Goal: Task Accomplishment & Management: Manage account settings

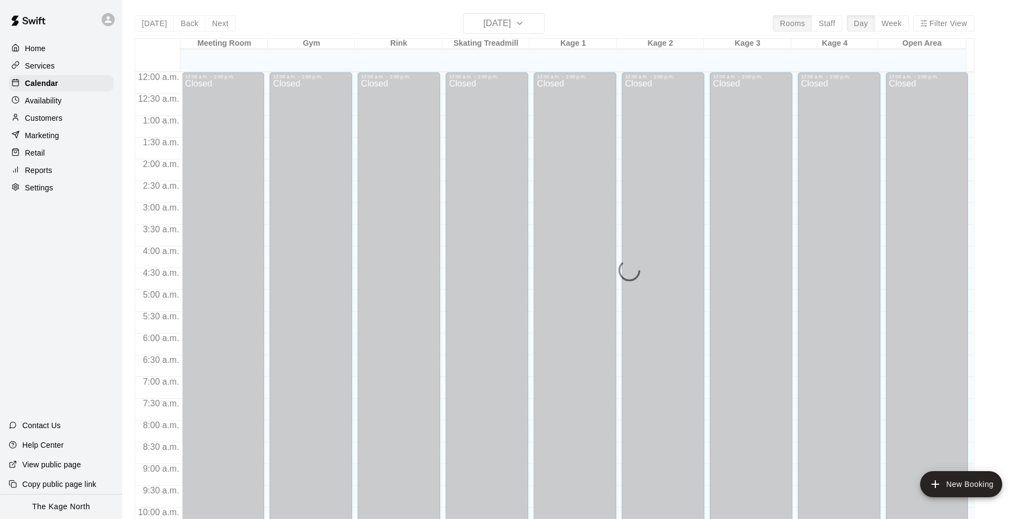
scroll to position [552, 0]
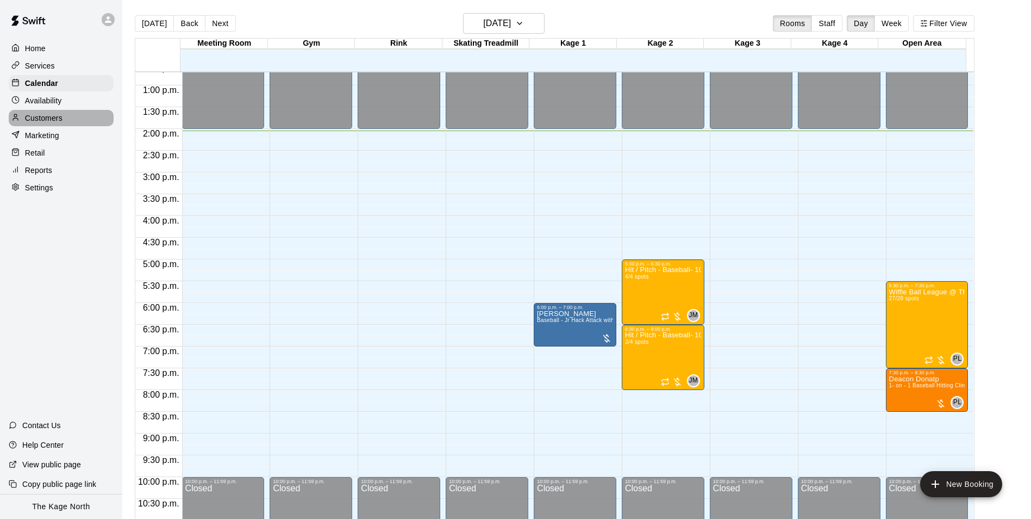
click at [45, 117] on p "Customers" at bounding box center [44, 118] width 38 height 11
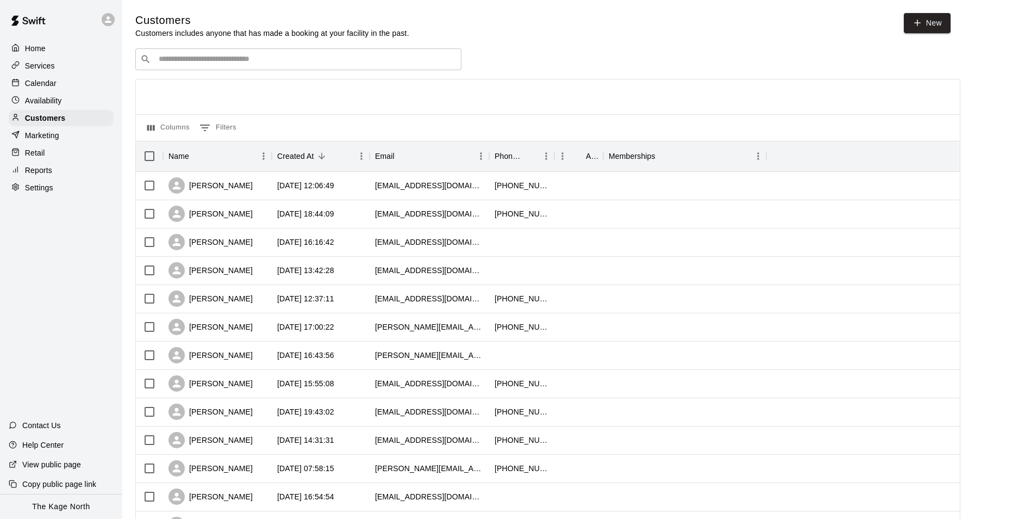
click at [42, 88] on p "Calendar" at bounding box center [41, 83] width 32 height 11
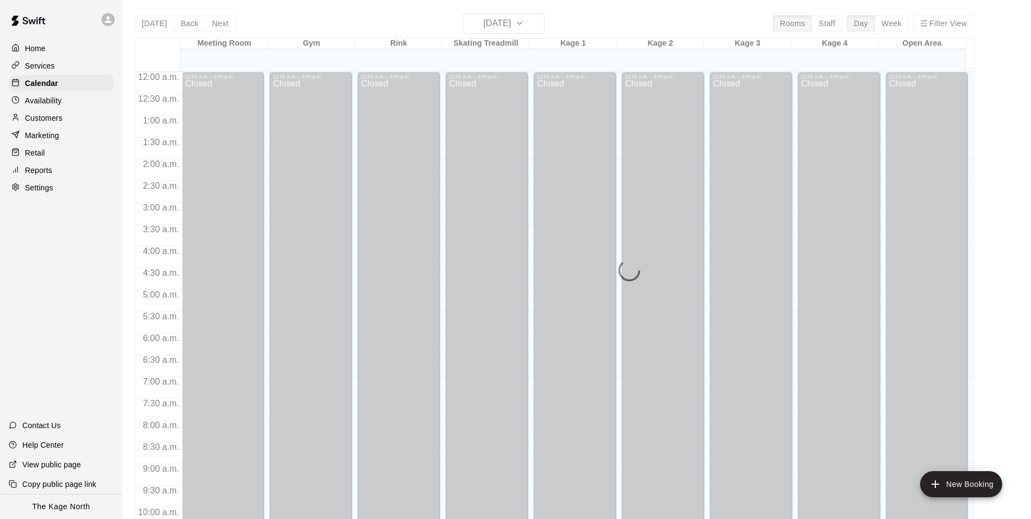
scroll to position [552, 0]
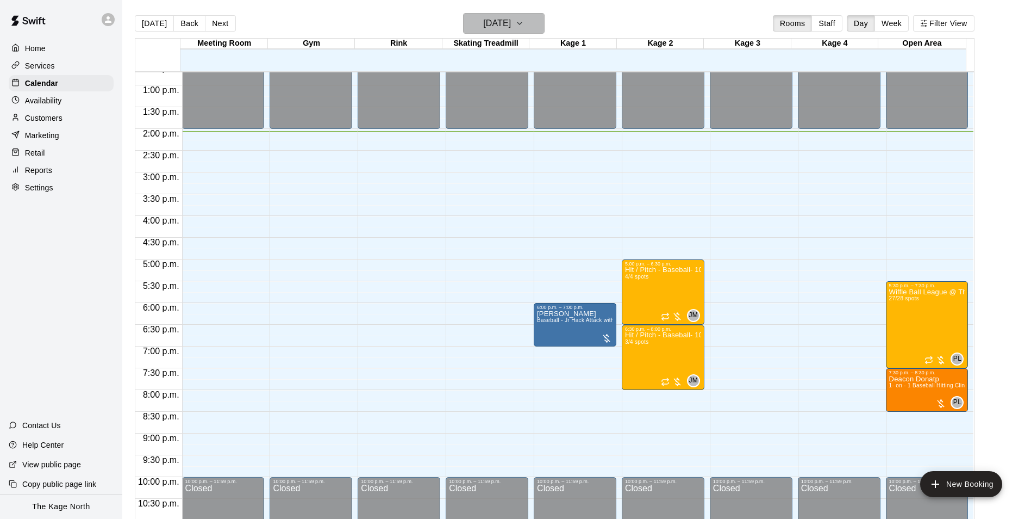
click at [511, 27] on h6 "[DATE]" at bounding box center [497, 23] width 28 height 15
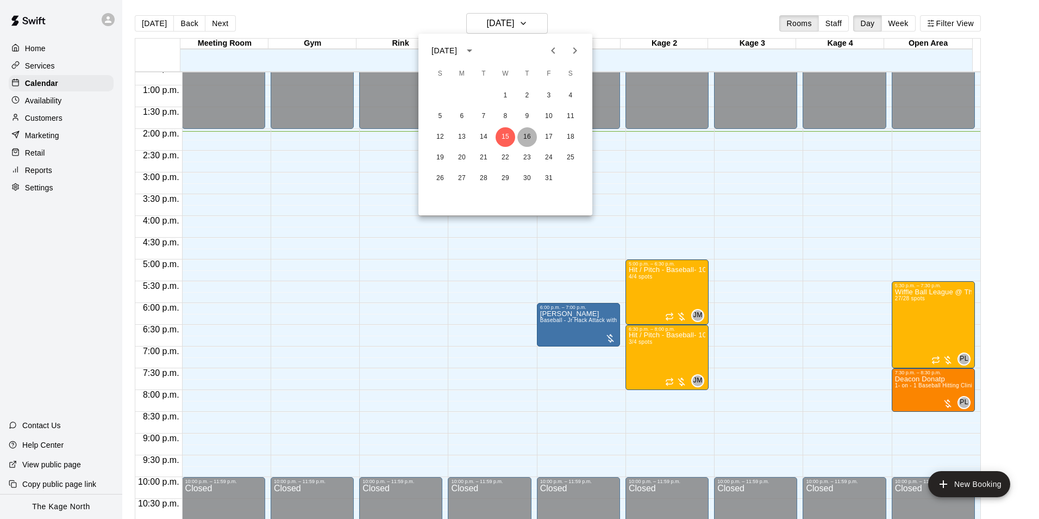
click at [528, 134] on button "16" at bounding box center [528, 137] width 20 height 20
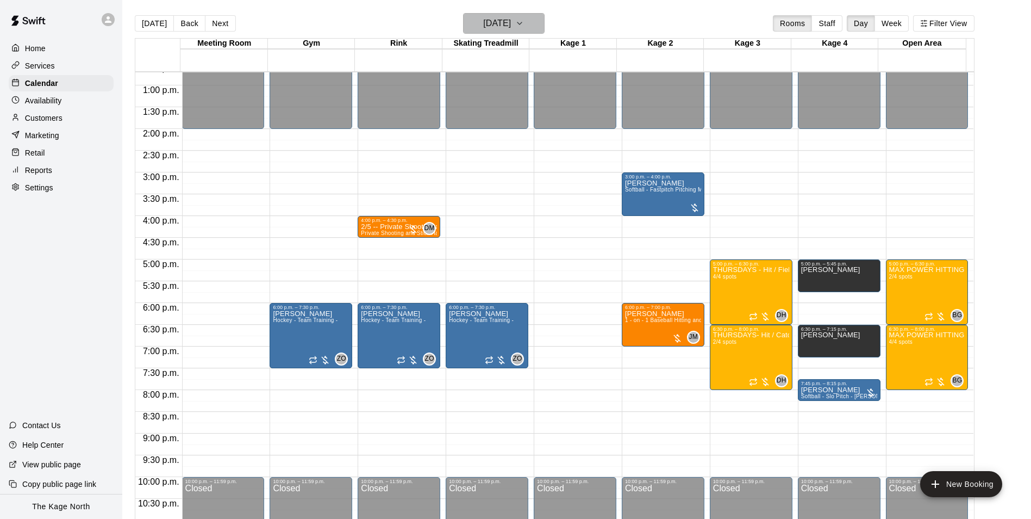
click at [511, 24] on h6 "Thursday Oct 16" at bounding box center [497, 23] width 28 height 15
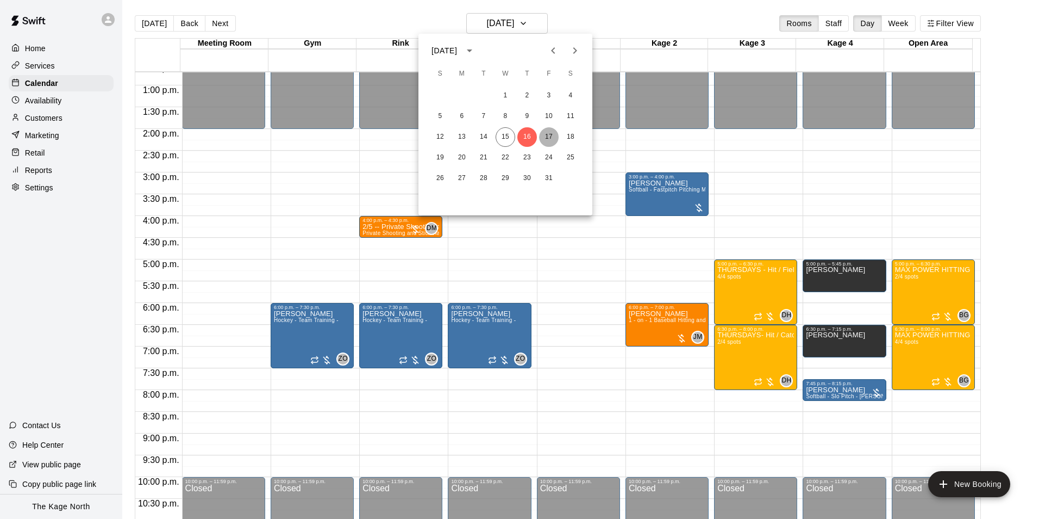
click at [550, 133] on button "17" at bounding box center [549, 137] width 20 height 20
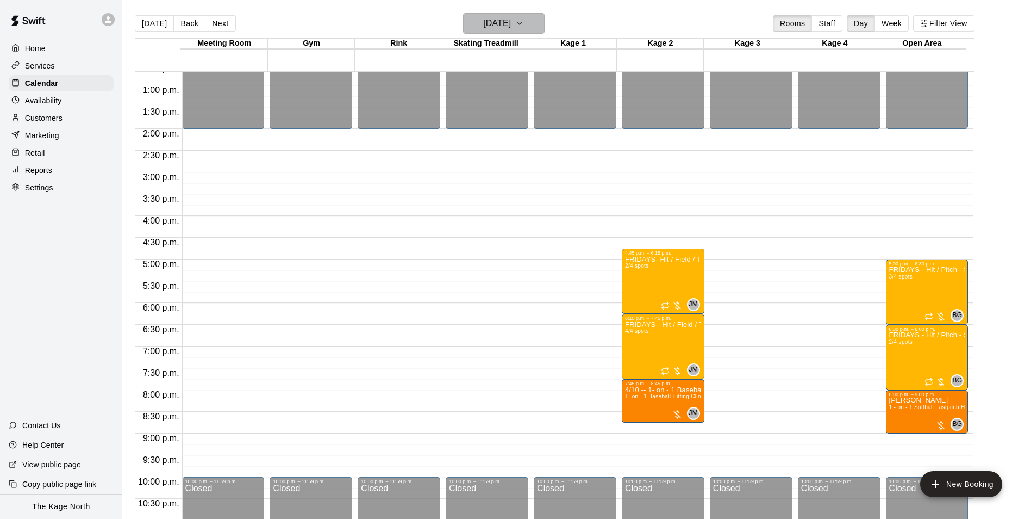
click at [500, 26] on h6 "Friday Oct 17" at bounding box center [497, 23] width 28 height 15
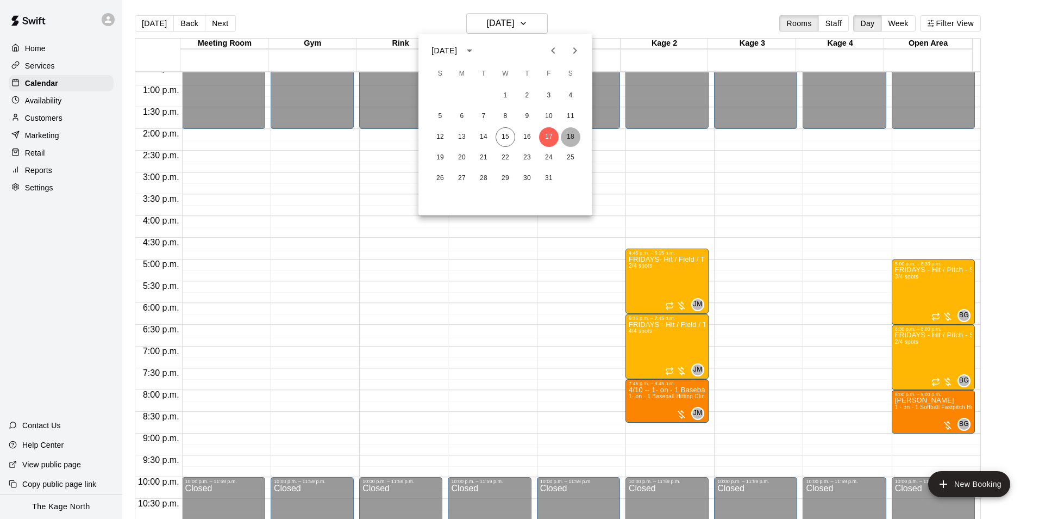
click at [575, 135] on button "18" at bounding box center [571, 137] width 20 height 20
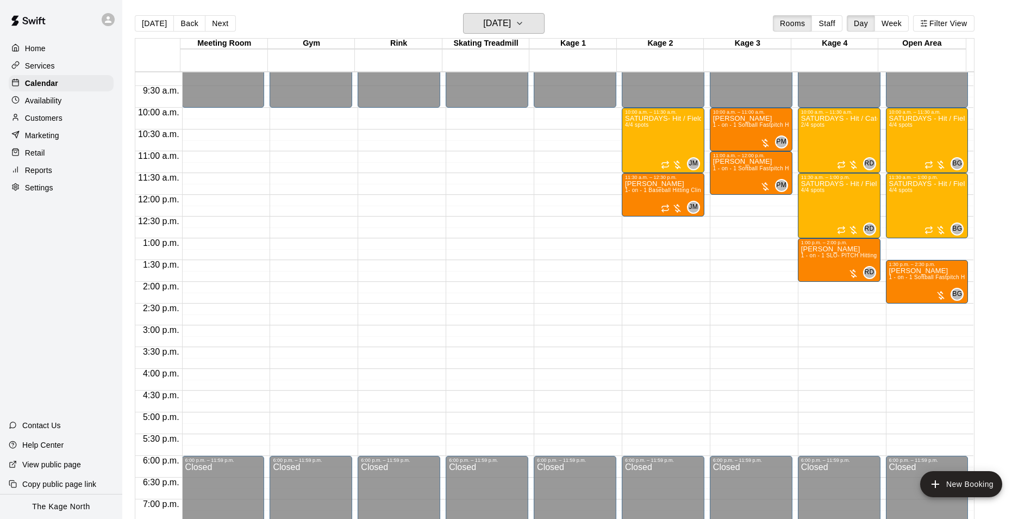
scroll to position [389, 0]
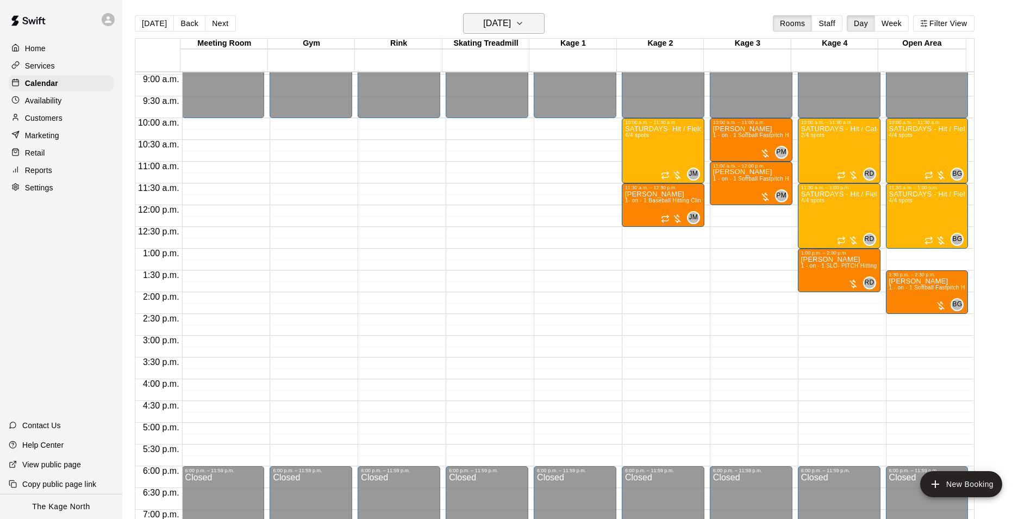
click at [511, 28] on h6 "Saturday Oct 18" at bounding box center [497, 23] width 28 height 15
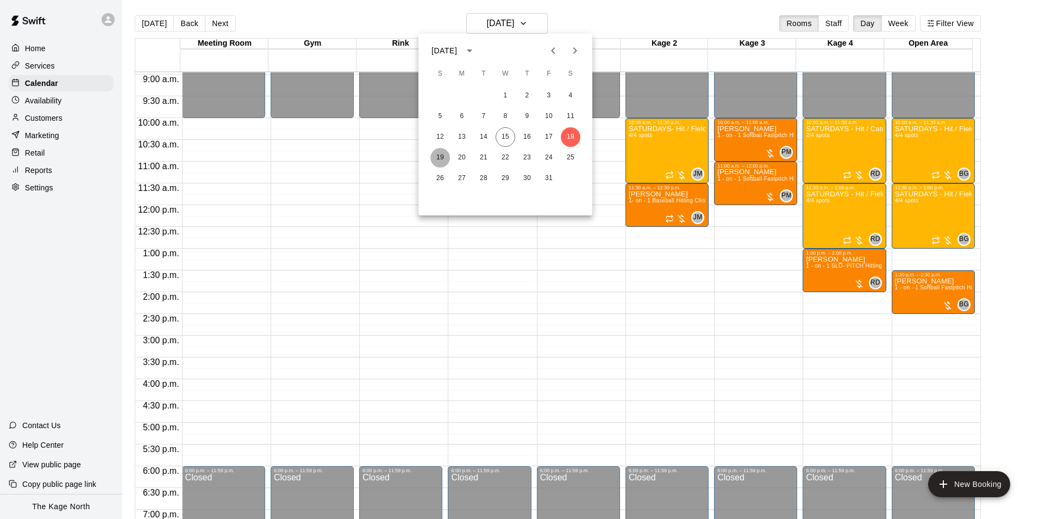
click at [445, 156] on button "19" at bounding box center [441, 158] width 20 height 20
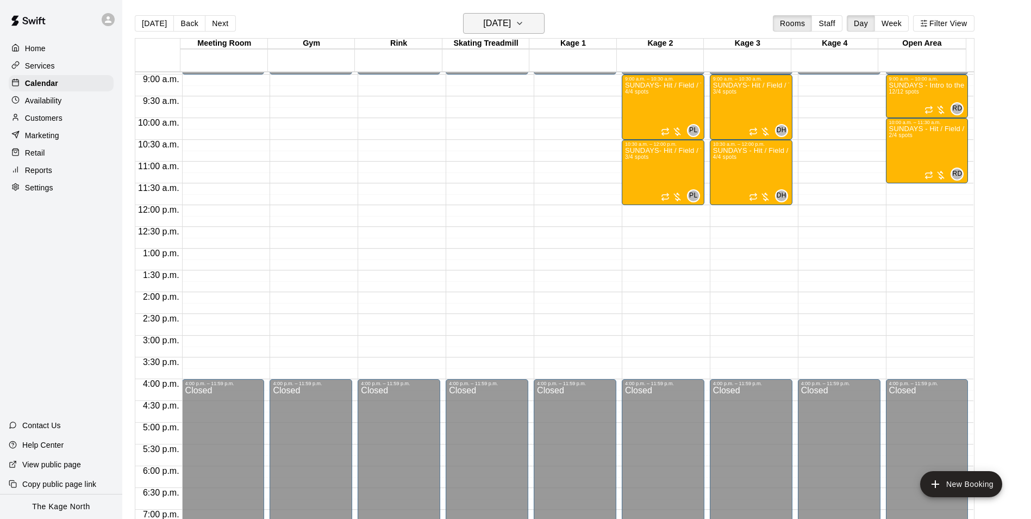
click at [511, 17] on h6 "Sunday Oct 19" at bounding box center [497, 23] width 28 height 15
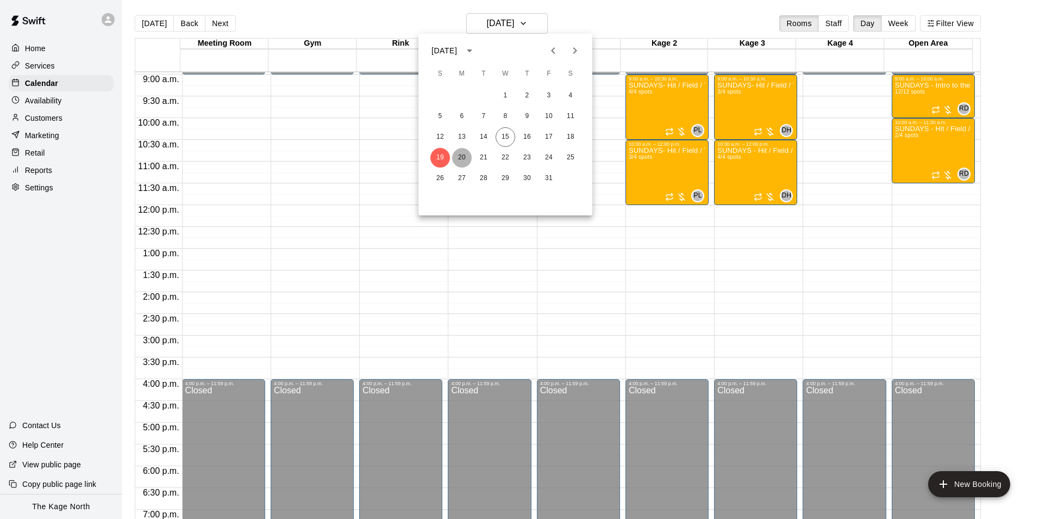
click at [466, 158] on button "20" at bounding box center [462, 158] width 20 height 20
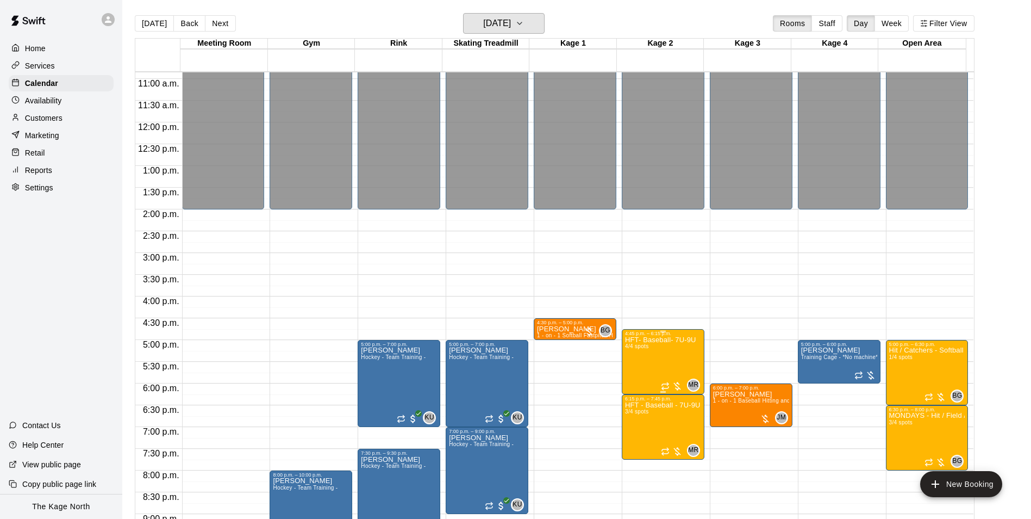
scroll to position [586, 0]
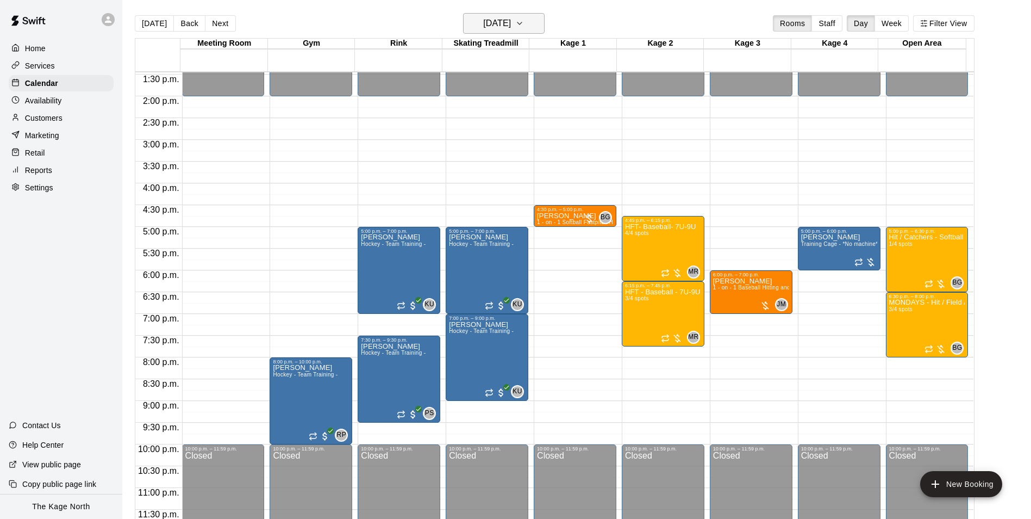
click at [511, 22] on h6 "Monday Oct 20" at bounding box center [497, 23] width 28 height 15
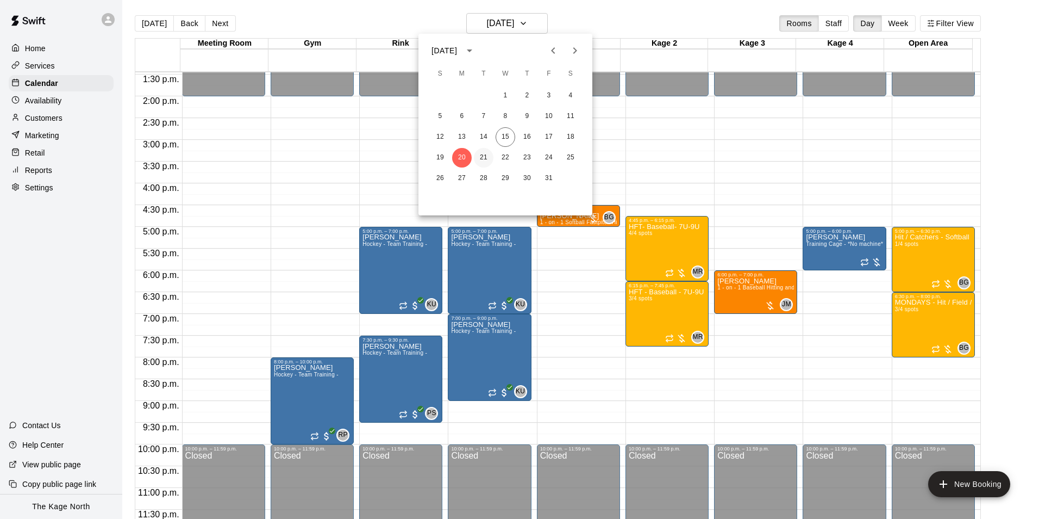
click at [481, 157] on button "21" at bounding box center [484, 158] width 20 height 20
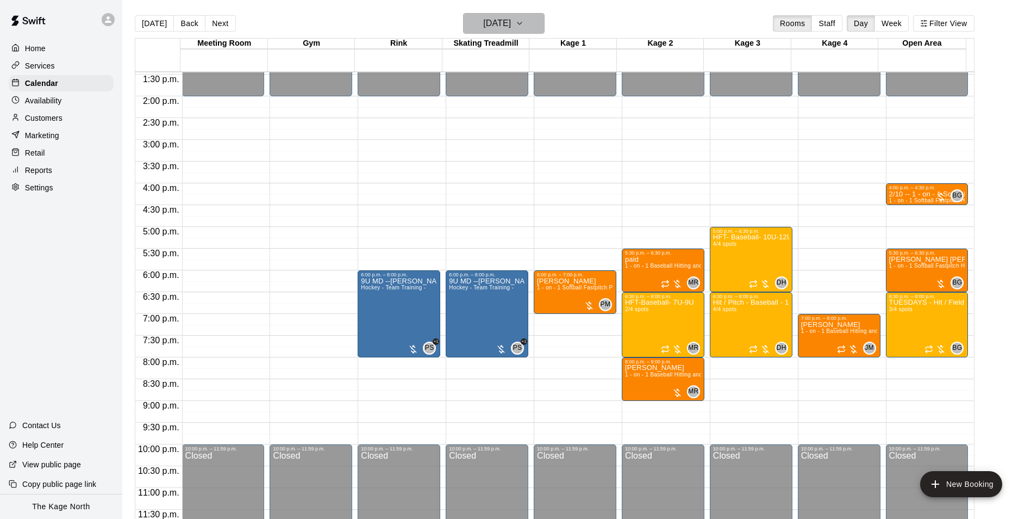
click at [511, 22] on h6 "Tuesday Oct 21" at bounding box center [497, 23] width 28 height 15
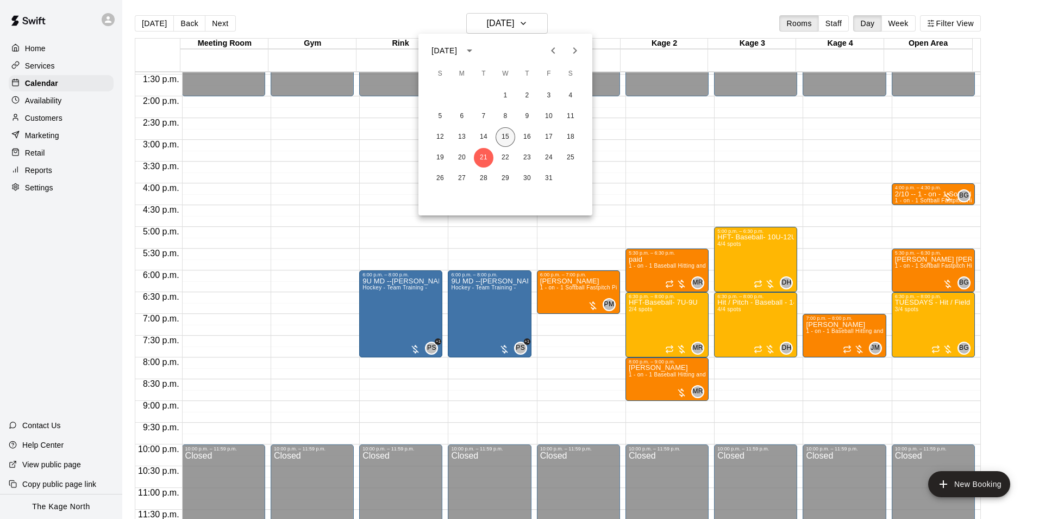
click at [505, 135] on button "15" at bounding box center [506, 137] width 20 height 20
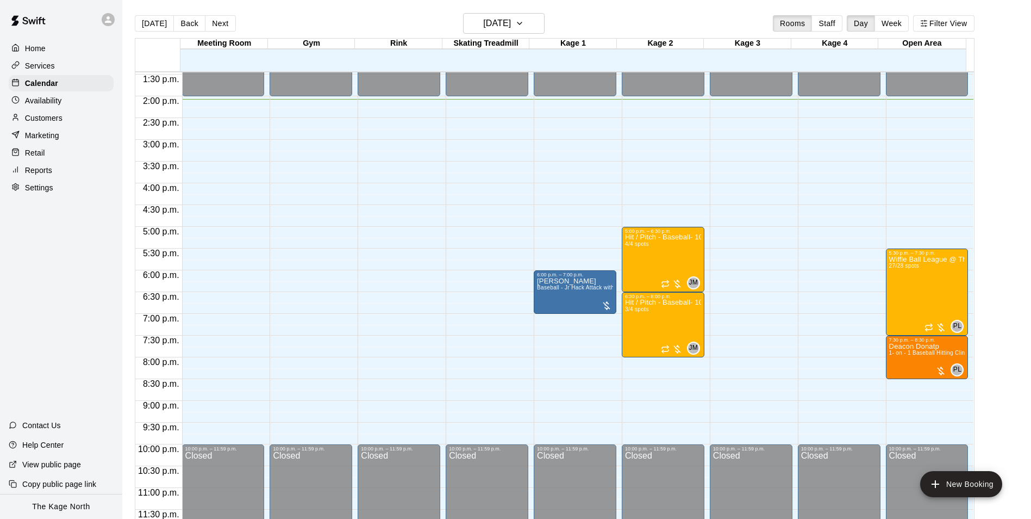
click at [58, 122] on p "Customers" at bounding box center [44, 118] width 38 height 11
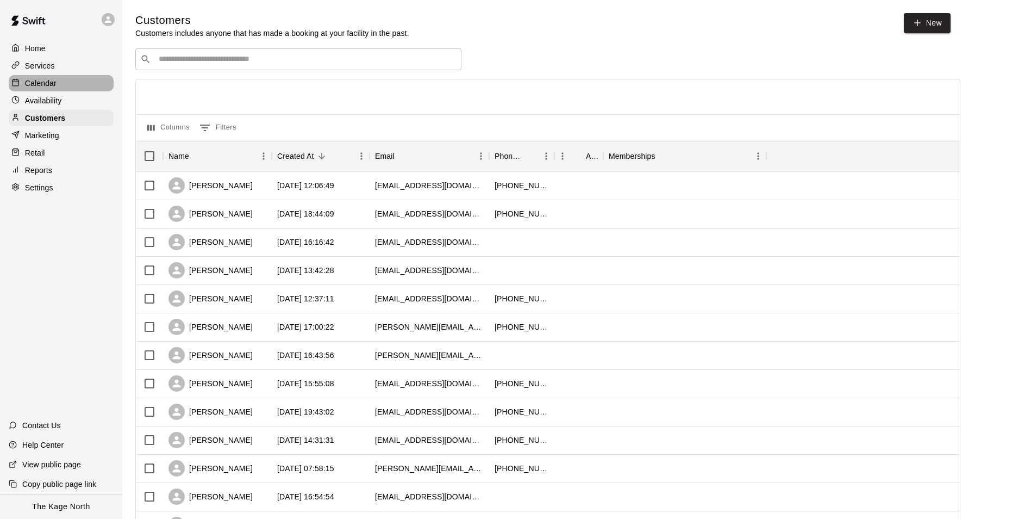
click at [54, 83] on p "Calendar" at bounding box center [41, 83] width 32 height 11
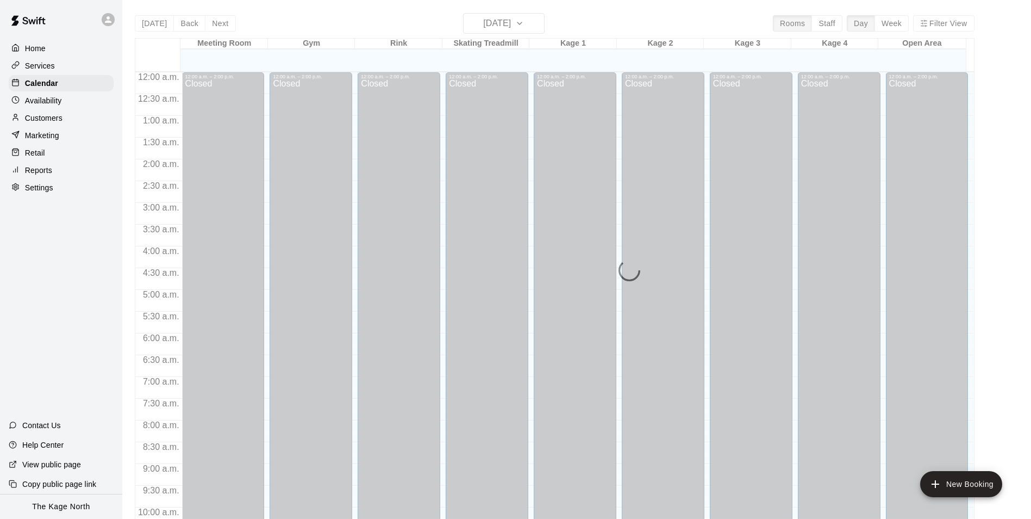
scroll to position [552, 0]
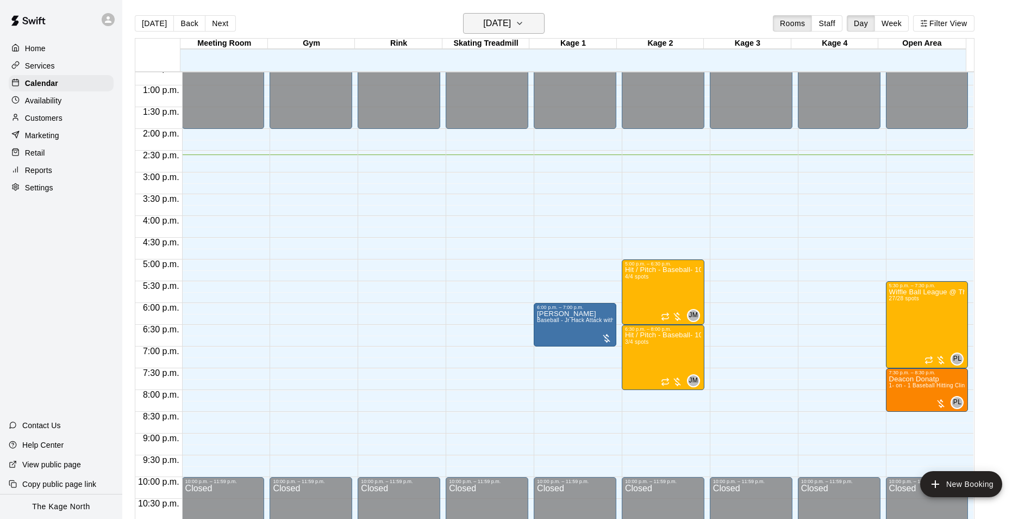
click at [511, 27] on h6 "[DATE]" at bounding box center [497, 23] width 28 height 15
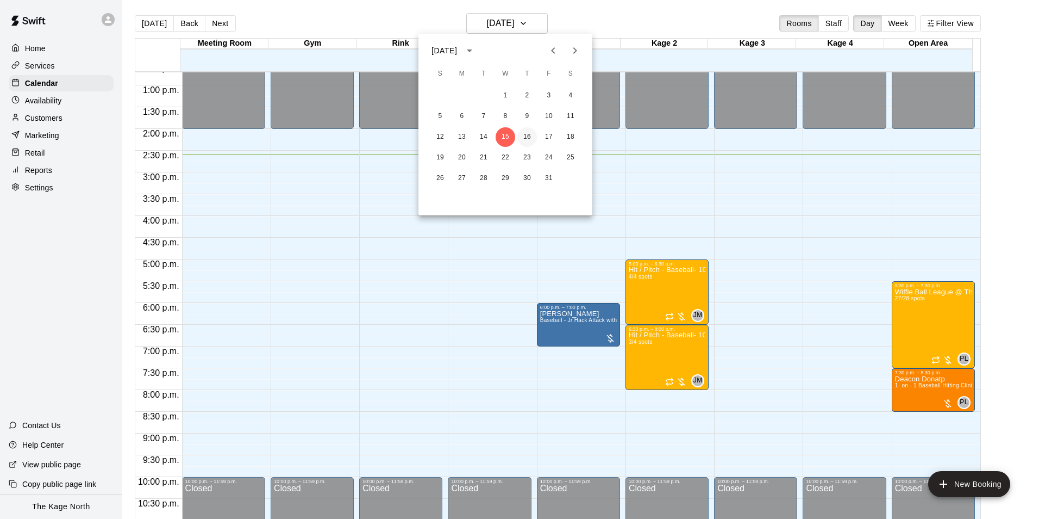
click at [529, 136] on button "16" at bounding box center [528, 137] width 20 height 20
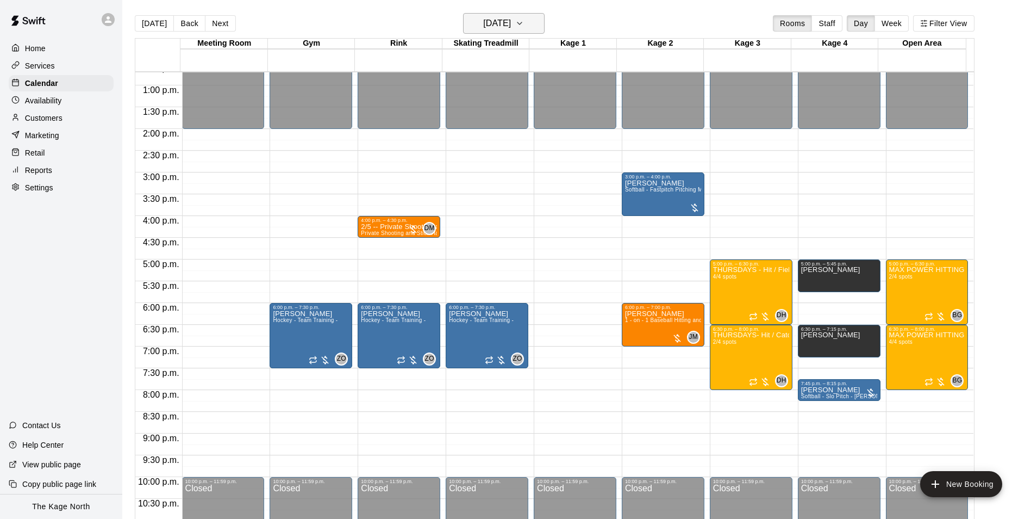
click at [511, 24] on h6 "Thursday Oct 16" at bounding box center [497, 23] width 28 height 15
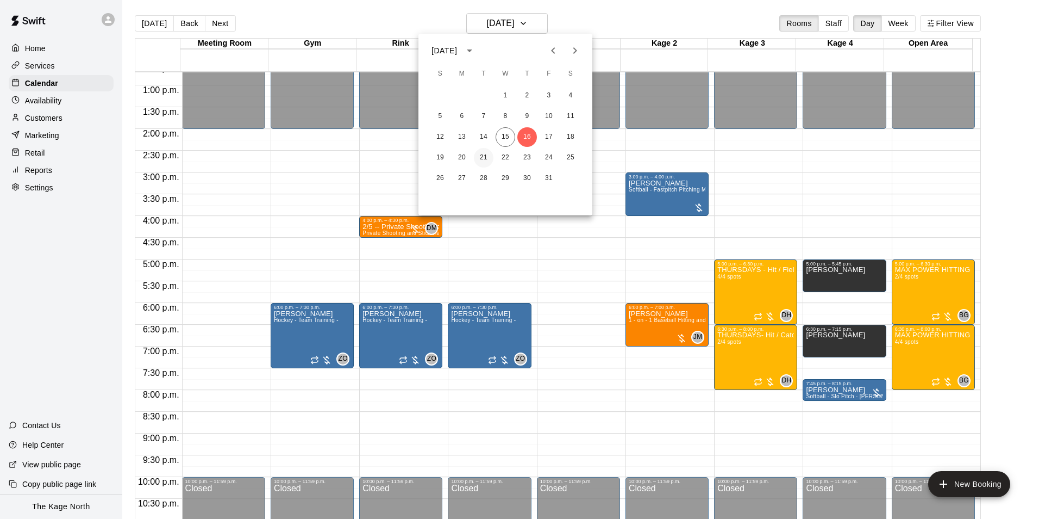
click at [482, 156] on button "21" at bounding box center [484, 158] width 20 height 20
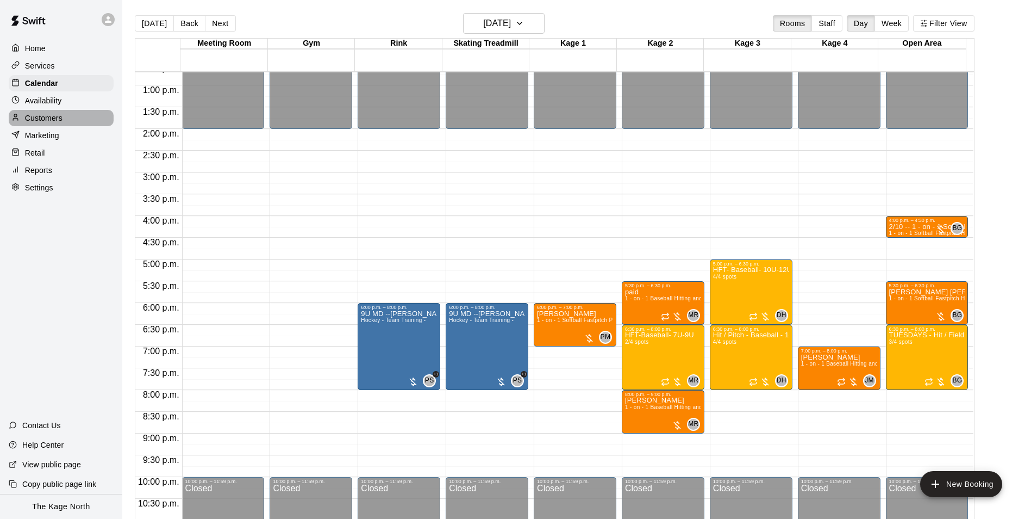
click at [65, 115] on div "Customers" at bounding box center [61, 118] width 105 height 16
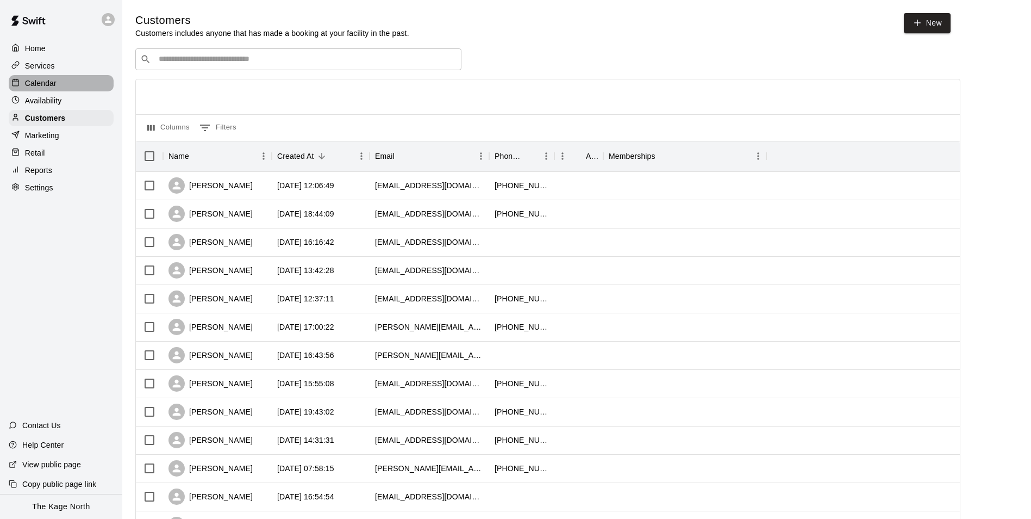
click at [38, 82] on p "Calendar" at bounding box center [41, 83] width 32 height 11
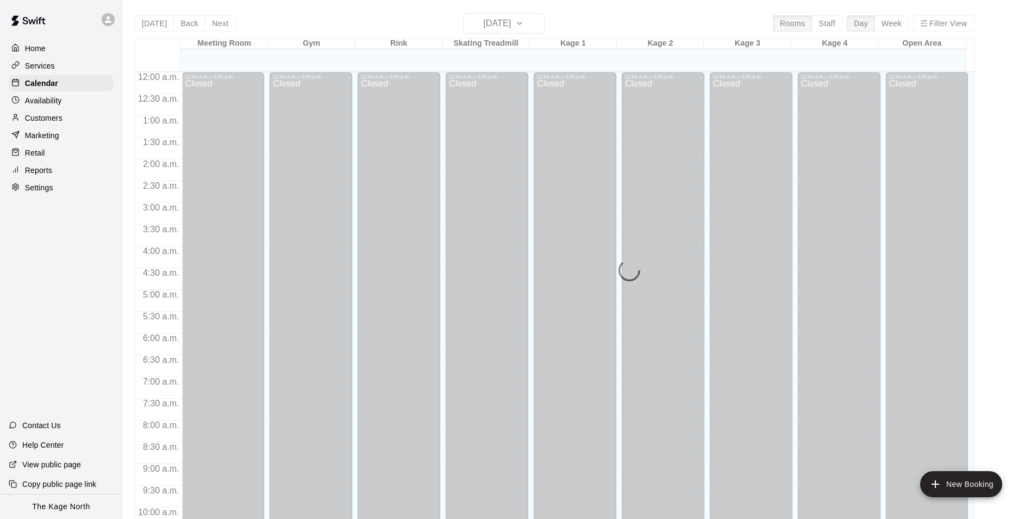
scroll to position [552, 0]
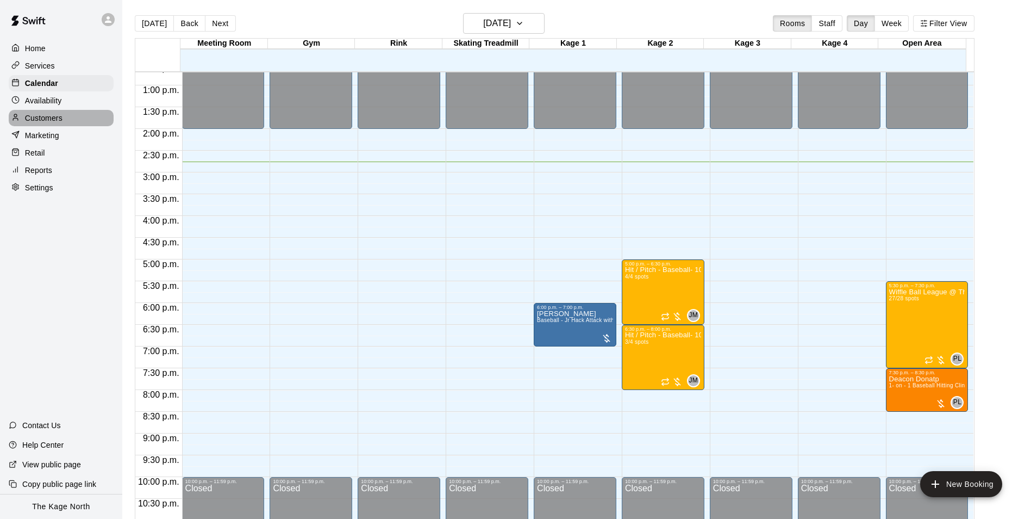
click at [58, 123] on p "Customers" at bounding box center [44, 118] width 38 height 11
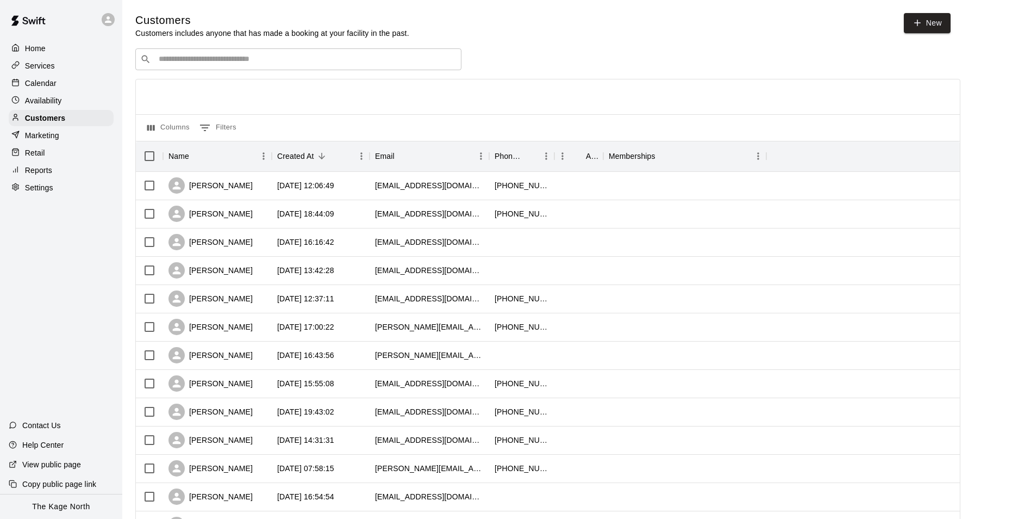
click at [35, 85] on p "Calendar" at bounding box center [41, 83] width 32 height 11
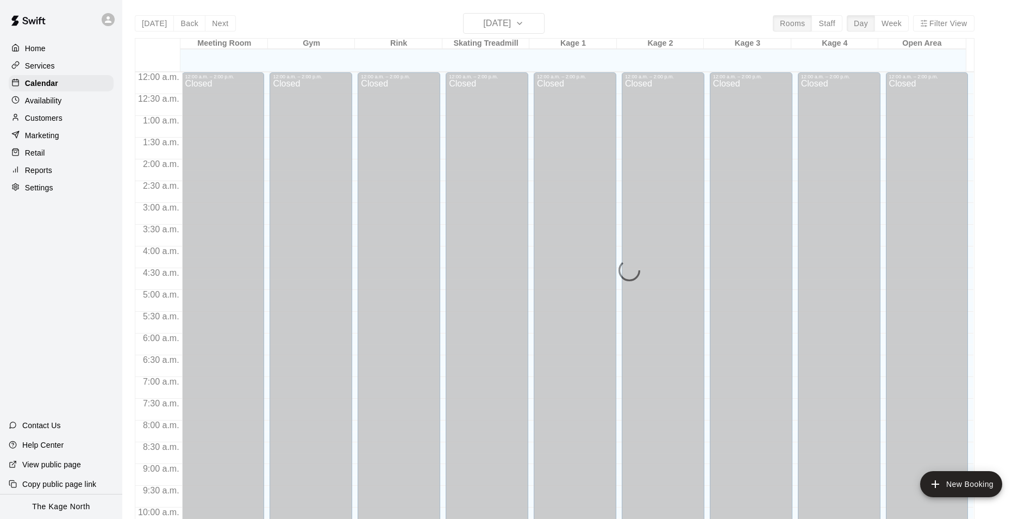
scroll to position [552, 0]
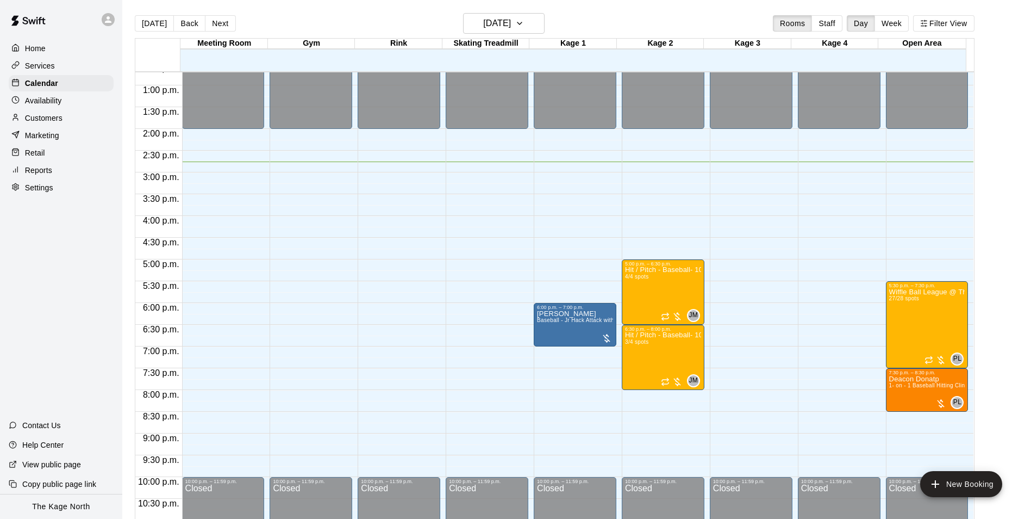
click at [61, 66] on div "Services" at bounding box center [61, 66] width 105 height 16
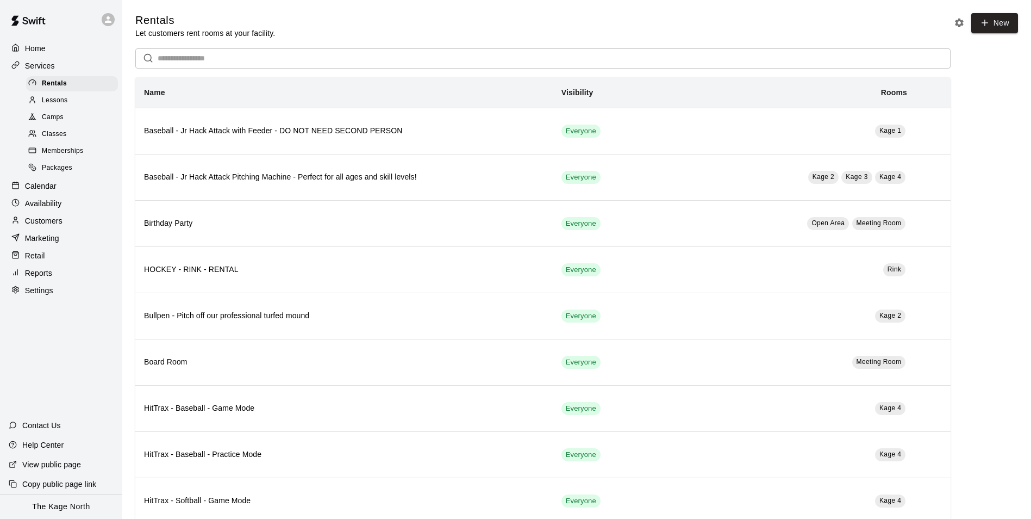
click at [68, 122] on div "Camps" at bounding box center [72, 117] width 92 height 15
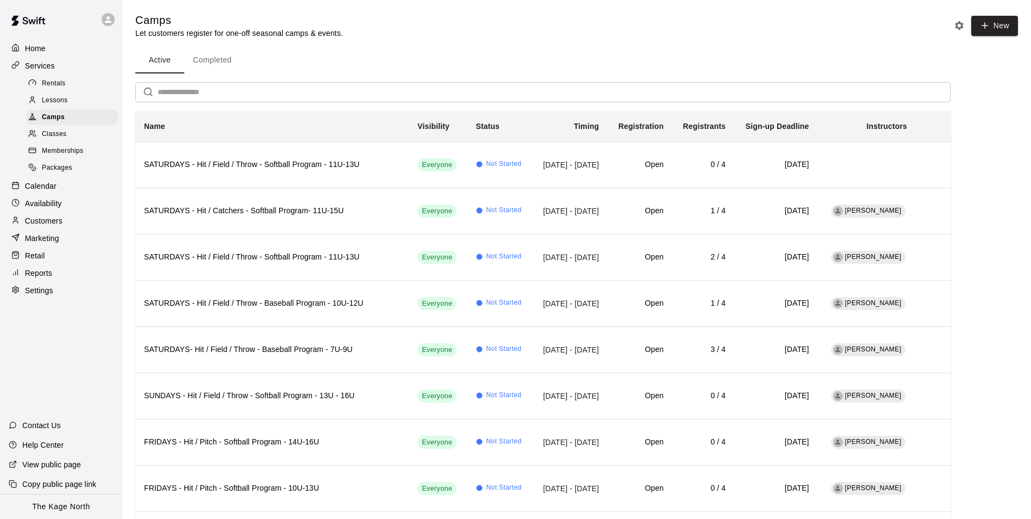
click at [46, 47] on p "Home" at bounding box center [35, 48] width 21 height 11
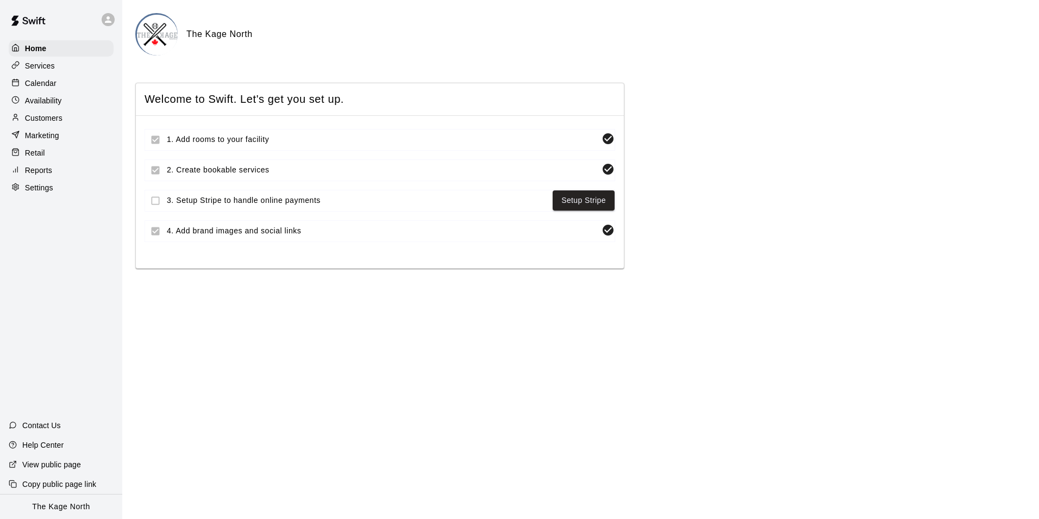
click at [55, 89] on p "Calendar" at bounding box center [41, 83] width 32 height 11
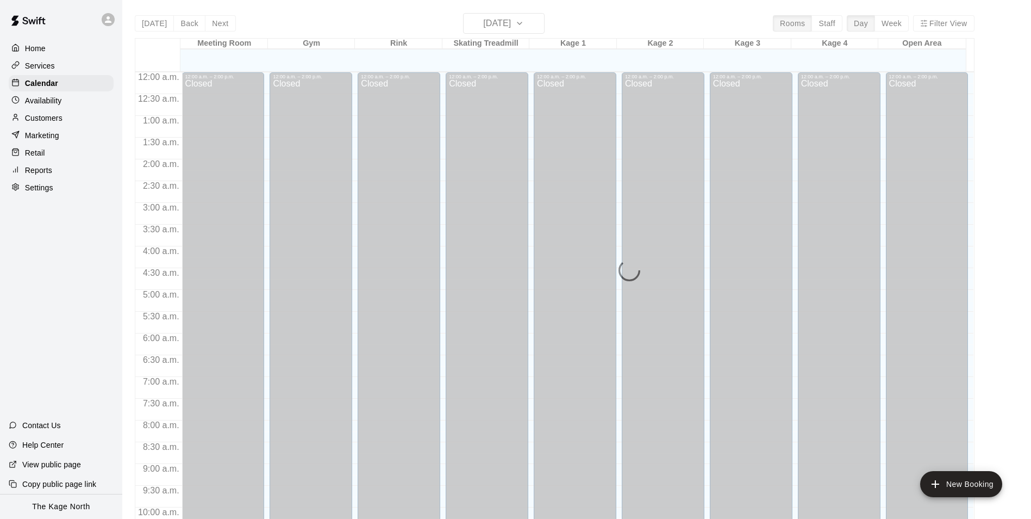
scroll to position [552, 0]
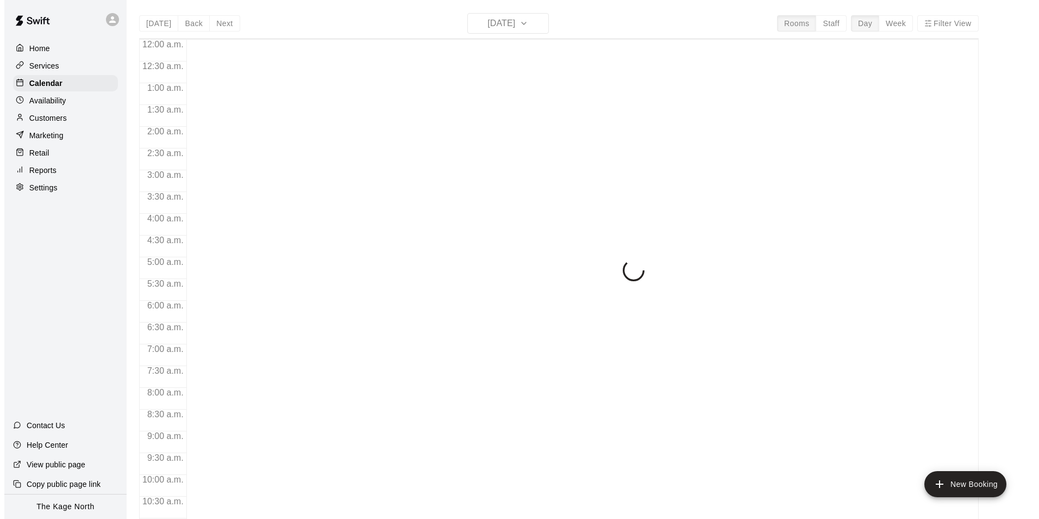
scroll to position [552, 0]
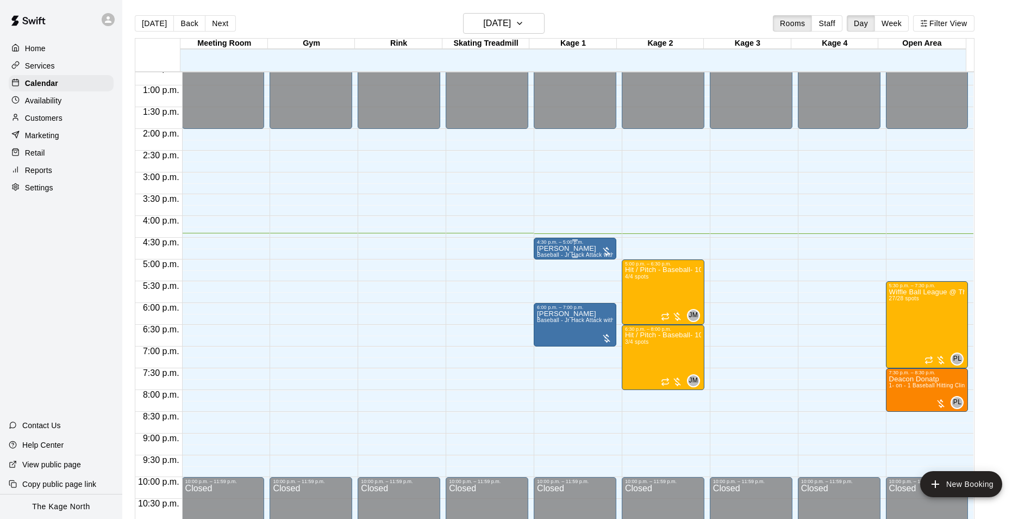
click at [547, 256] on span "Baseball - Jr Hack Attack with Feeder - DO NOT NEED SECOND PERSON" at bounding box center [634, 255] width 194 height 6
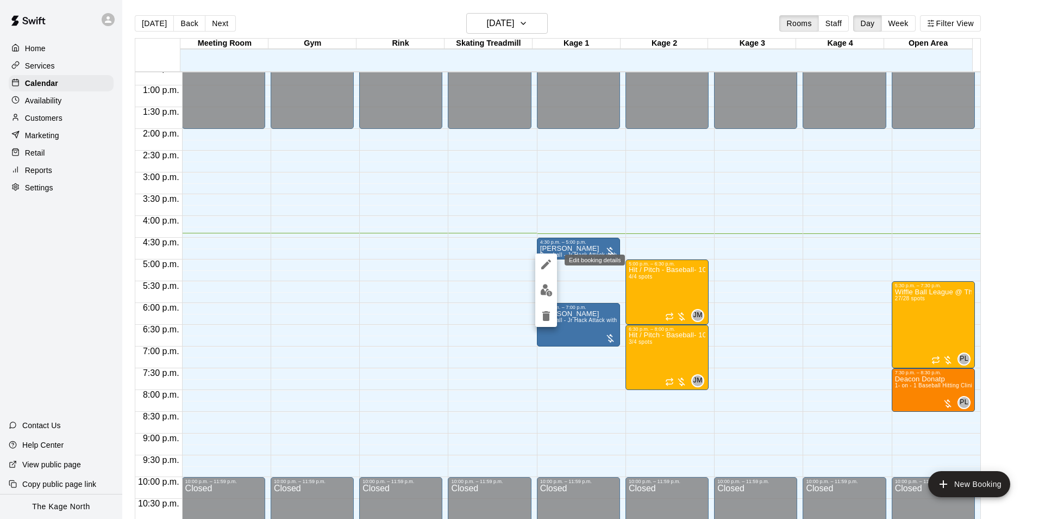
click at [548, 263] on icon "edit" at bounding box center [546, 264] width 10 height 10
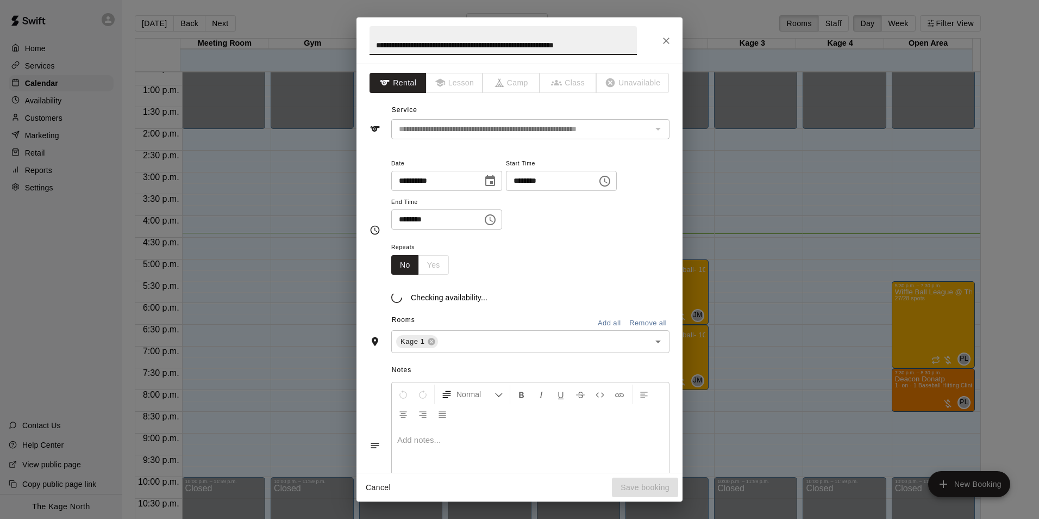
scroll to position [0, 7]
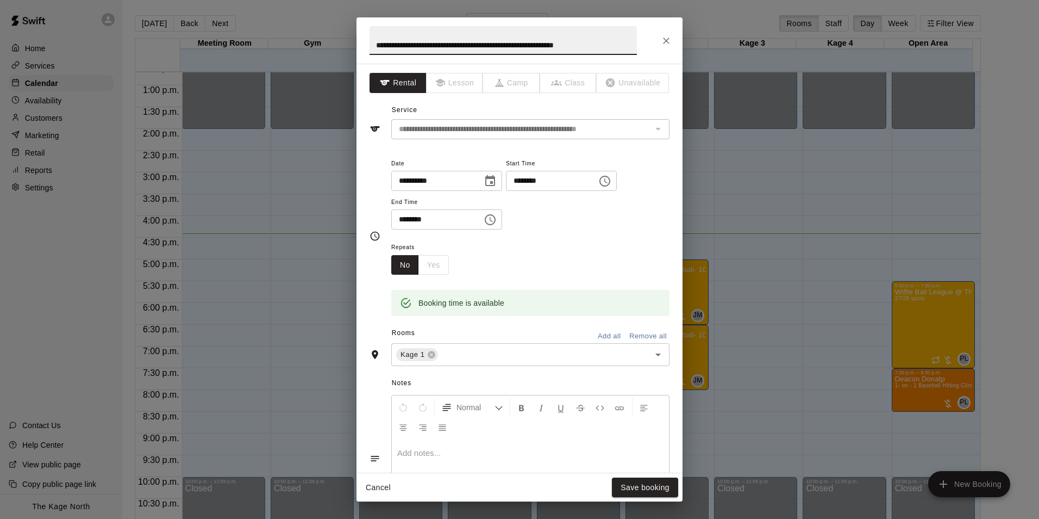
drag, startPoint x: 603, startPoint y: 45, endPoint x: 334, endPoint y: 17, distance: 270.0
click at [339, 18] on div "**********" at bounding box center [519, 259] width 1039 height 519
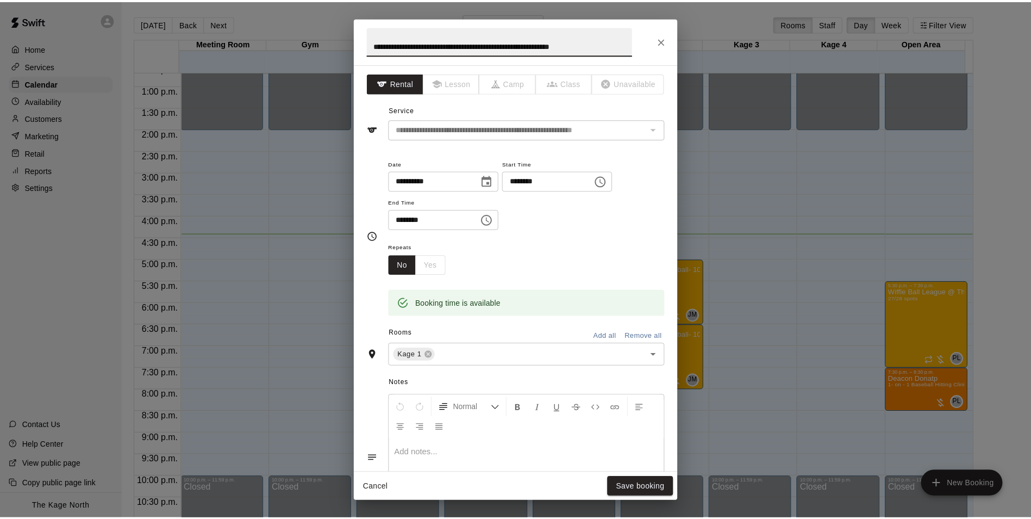
scroll to position [0, 0]
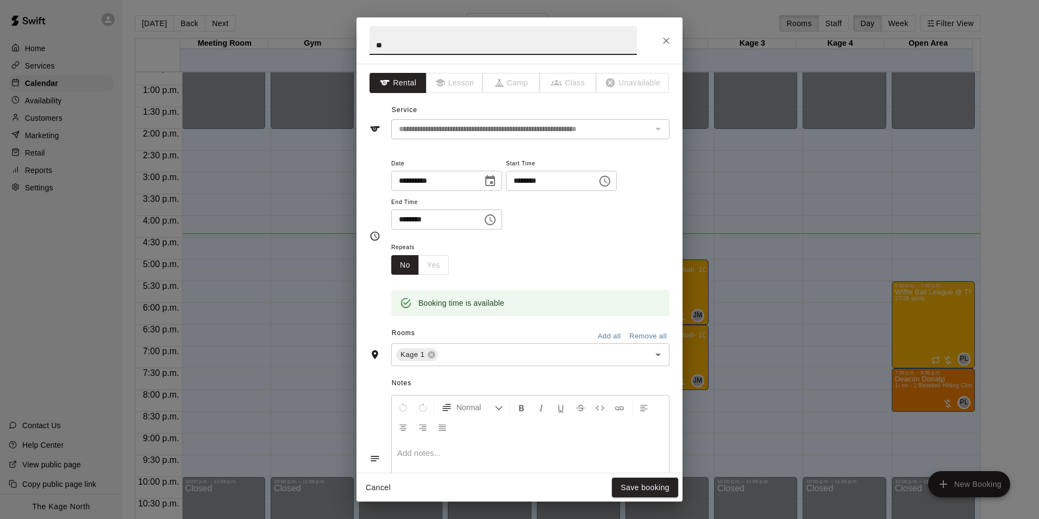
type input "*"
type input "**********"
click at [648, 490] on button "Save booking" at bounding box center [645, 487] width 66 height 20
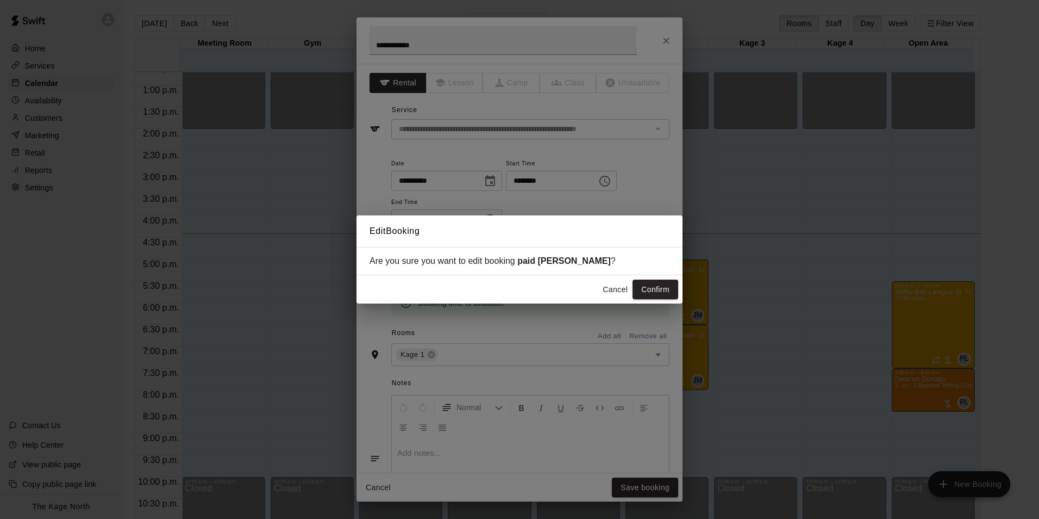
drag, startPoint x: 652, startPoint y: 288, endPoint x: 692, endPoint y: 268, distance: 44.5
click at [652, 288] on button "Confirm" at bounding box center [656, 289] width 46 height 20
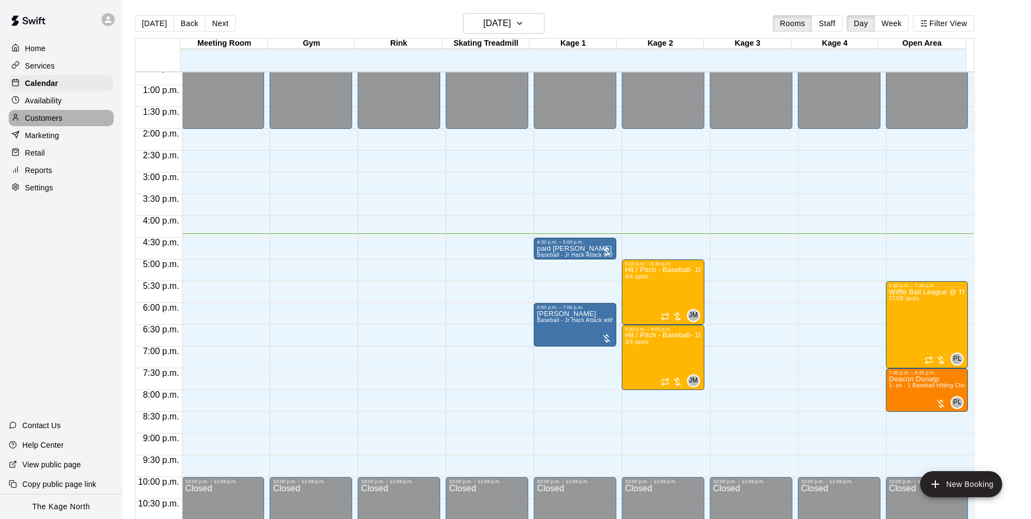
click at [51, 121] on p "Customers" at bounding box center [44, 118] width 38 height 11
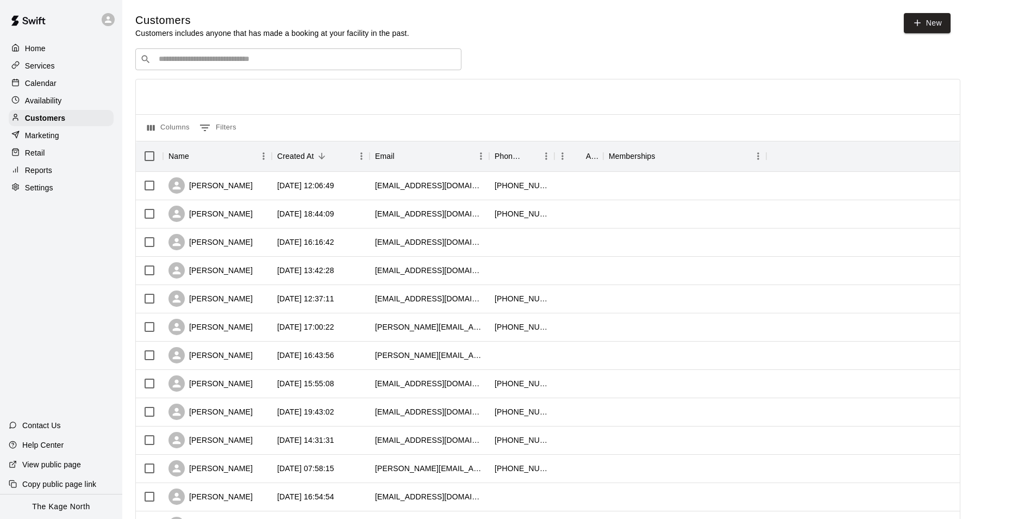
click at [17, 48] on icon at bounding box center [15, 47] width 8 height 8
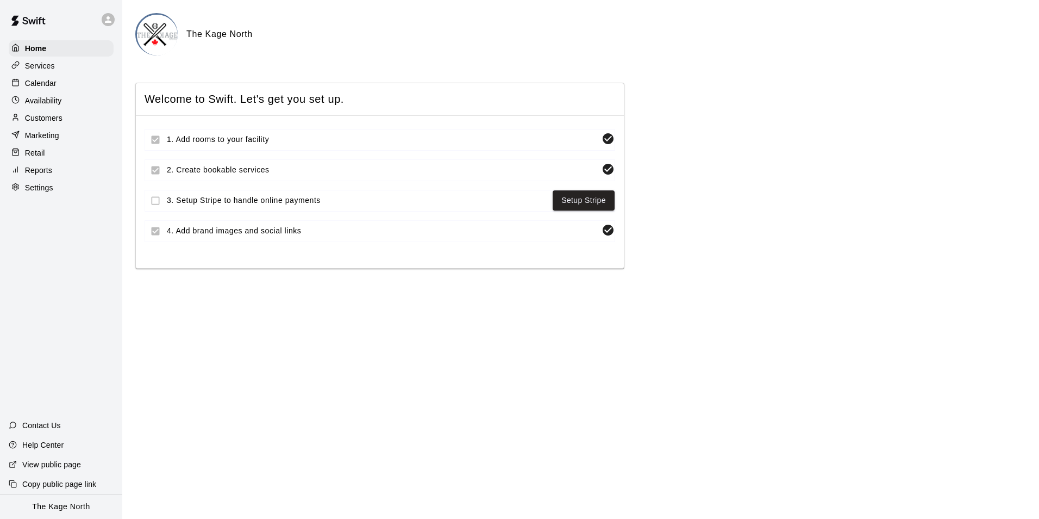
click at [46, 85] on p "Calendar" at bounding box center [41, 83] width 32 height 11
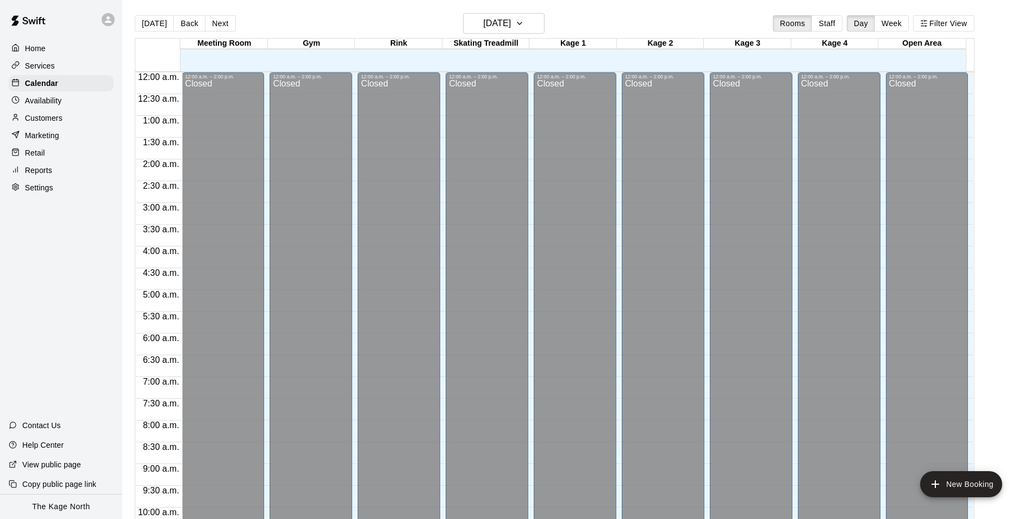
scroll to position [552, 0]
